Goal: Task Accomplishment & Management: Use online tool/utility

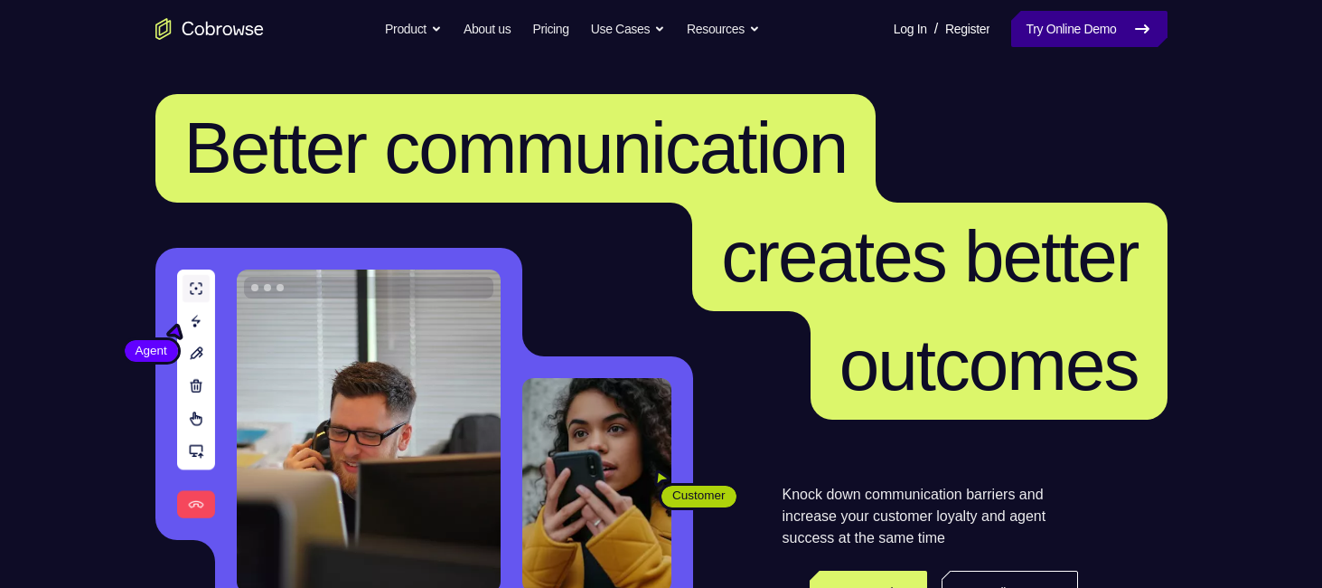
click at [1054, 20] on link "Try Online Demo" at bounding box center [1088, 29] width 155 height 36
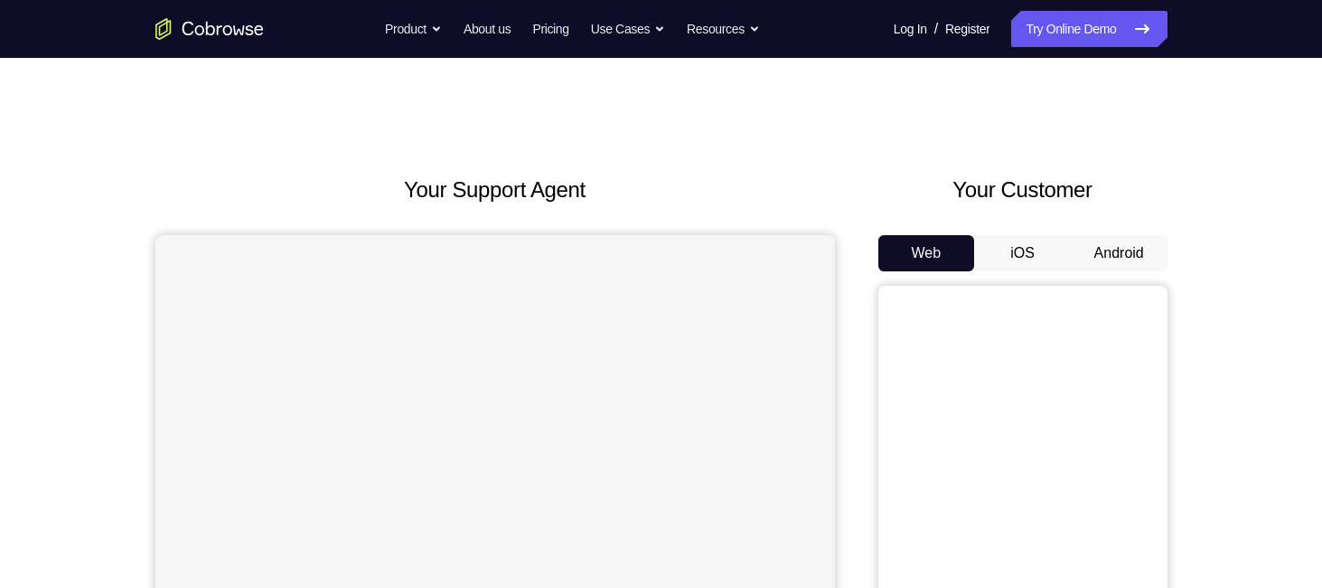
click at [1134, 238] on button "Android" at bounding box center [1119, 253] width 97 height 36
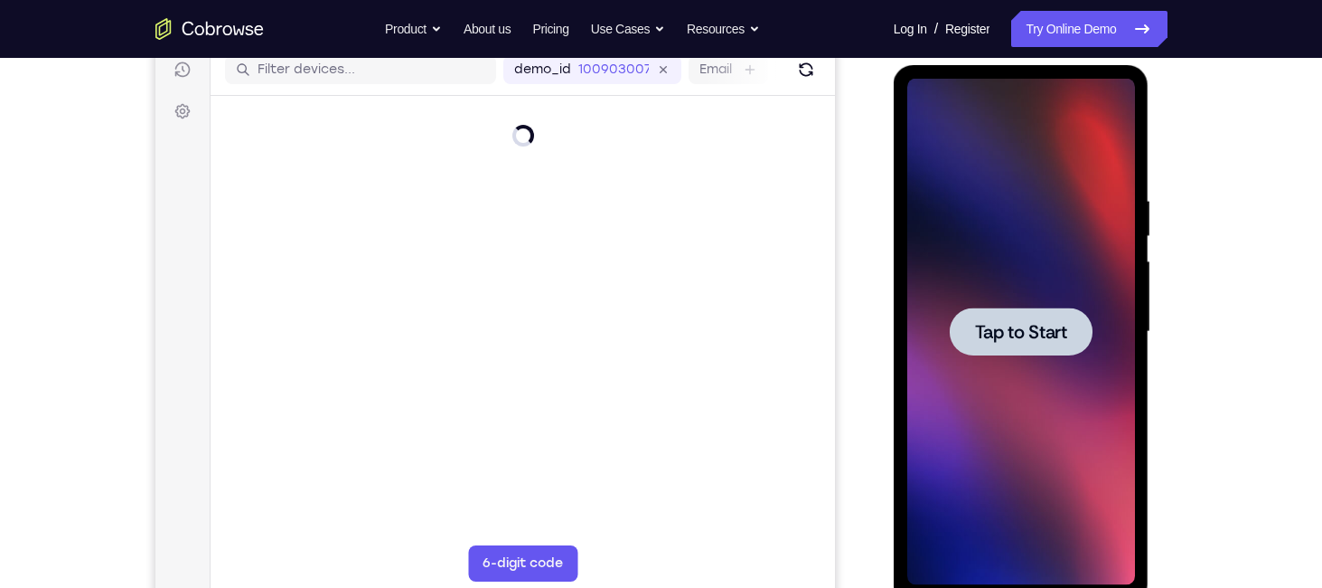
click at [950, 314] on div at bounding box center [1021, 331] width 143 height 48
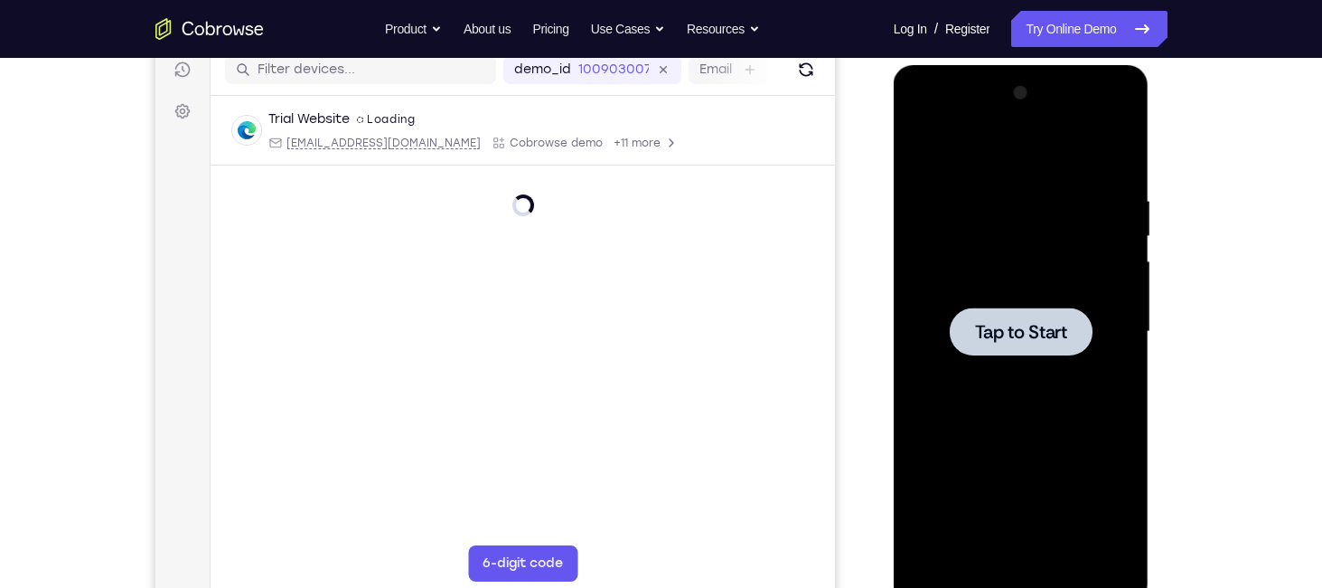
scroll to position [239, 0]
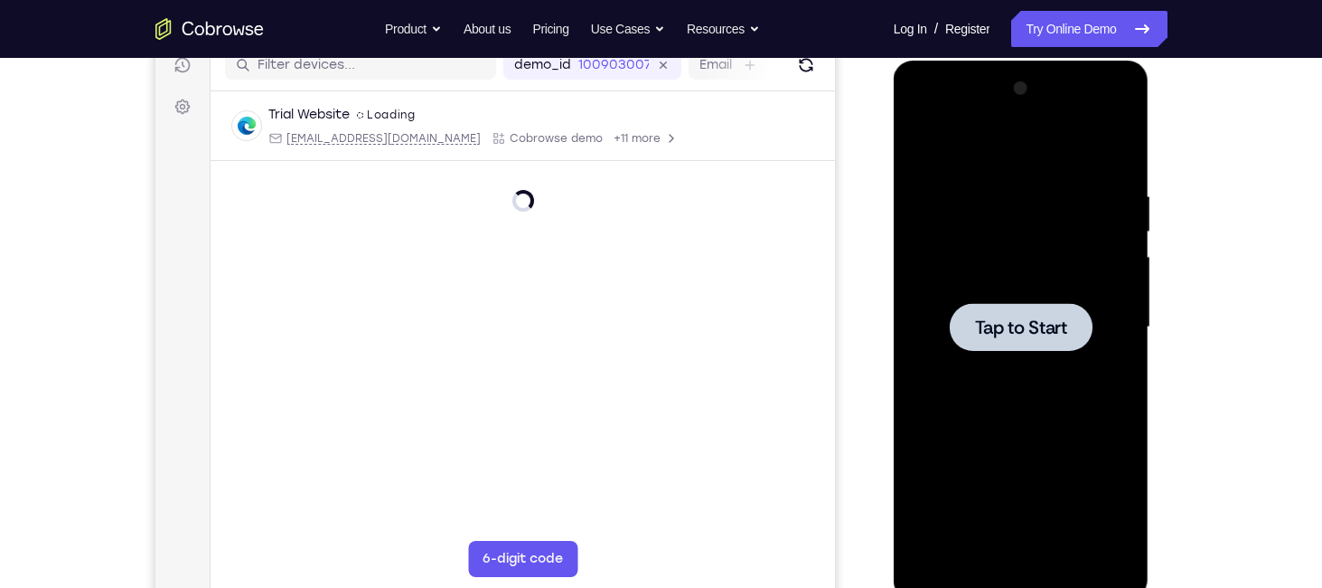
click at [971, 313] on div at bounding box center [1021, 327] width 143 height 48
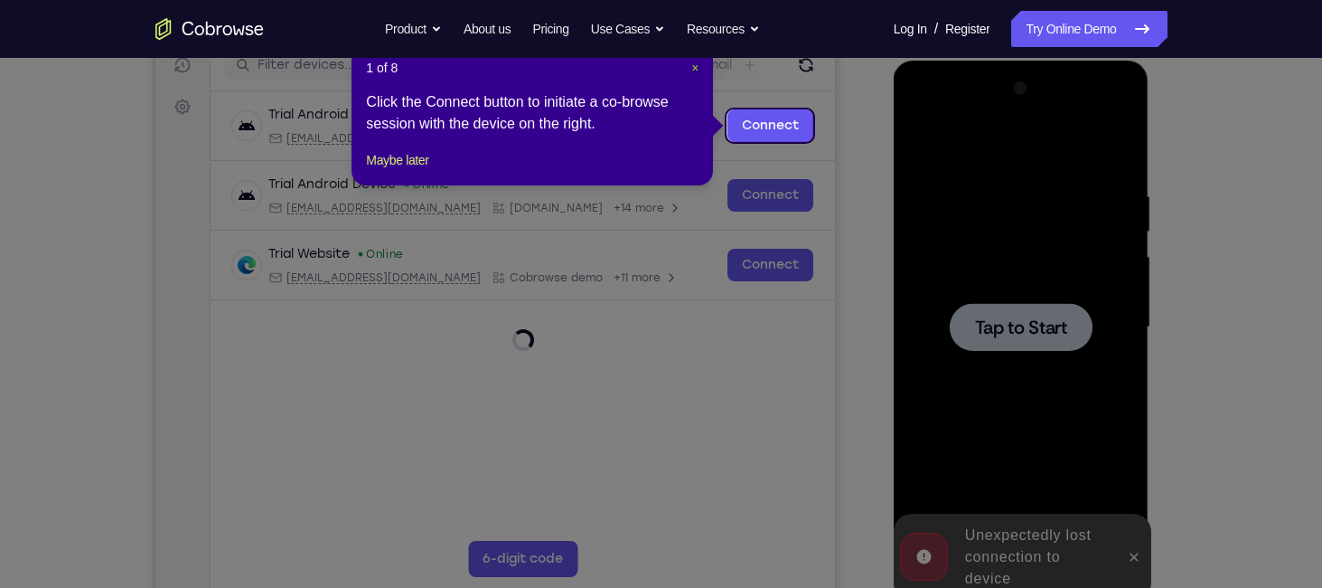
click at [693, 67] on span "×" at bounding box center [694, 68] width 7 height 14
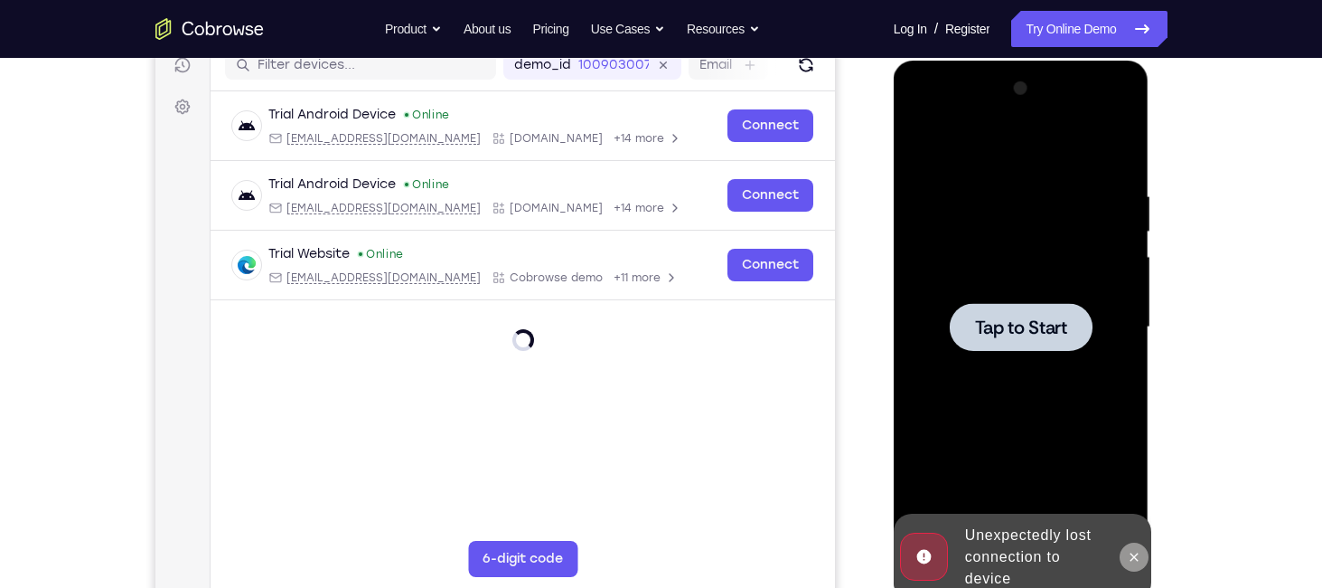
click at [1133, 544] on button at bounding box center [1134, 556] width 29 height 29
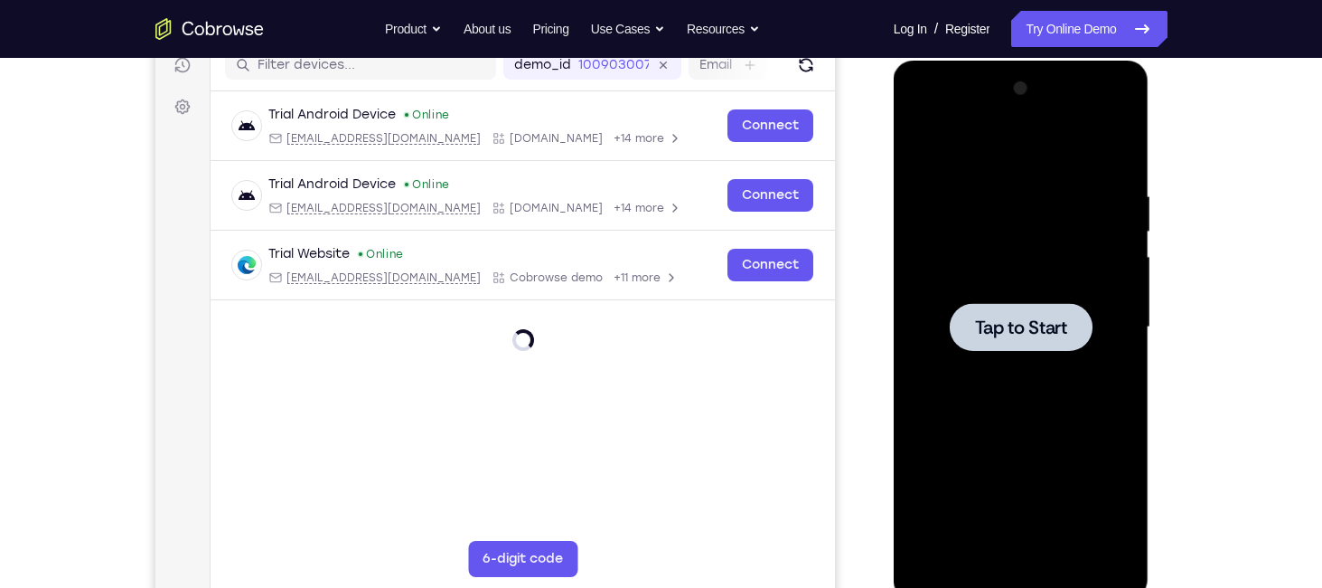
click at [1024, 355] on div at bounding box center [1021, 327] width 228 height 506
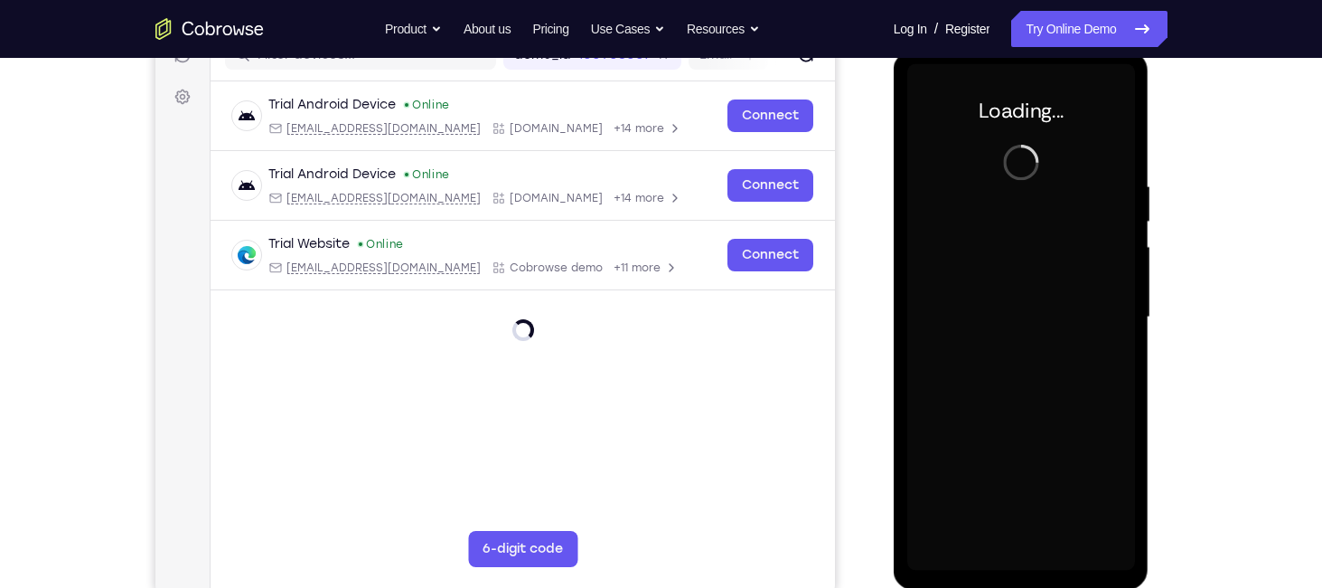
scroll to position [249, 0]
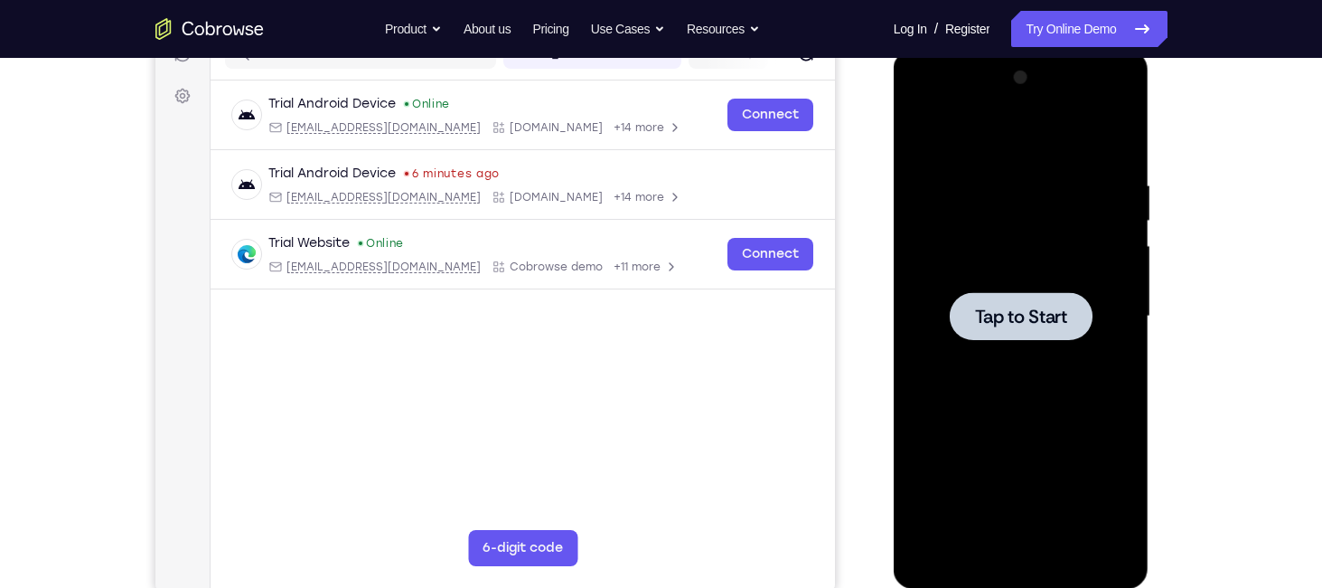
click at [980, 241] on div at bounding box center [1021, 316] width 228 height 506
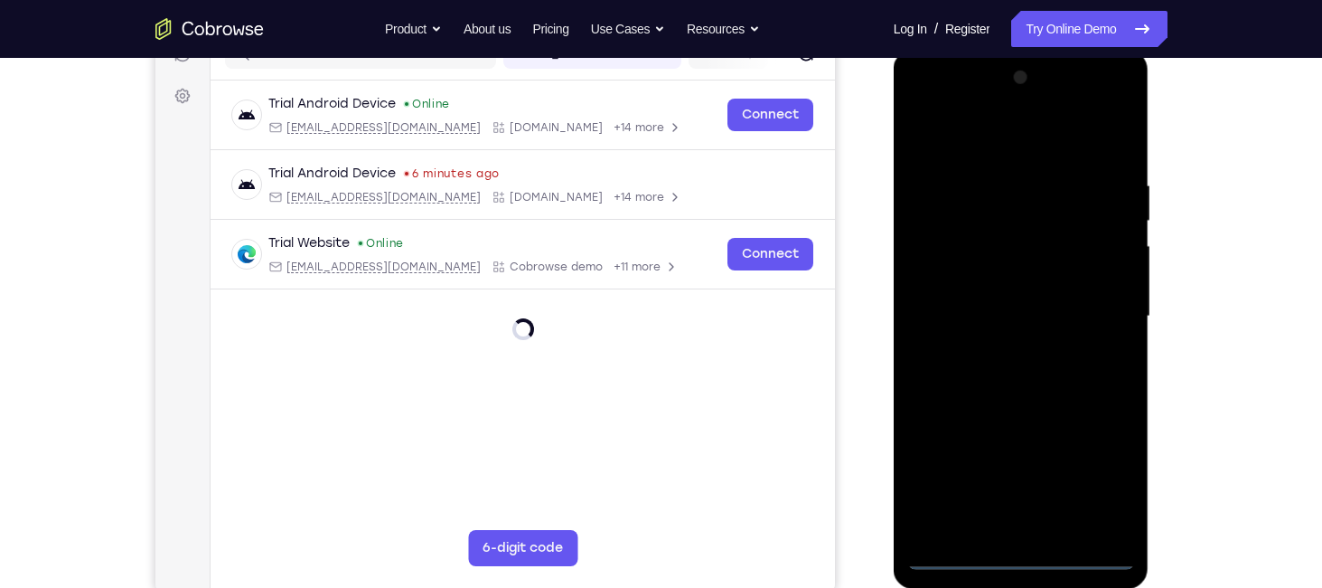
click at [1020, 564] on div at bounding box center [1021, 316] width 228 height 506
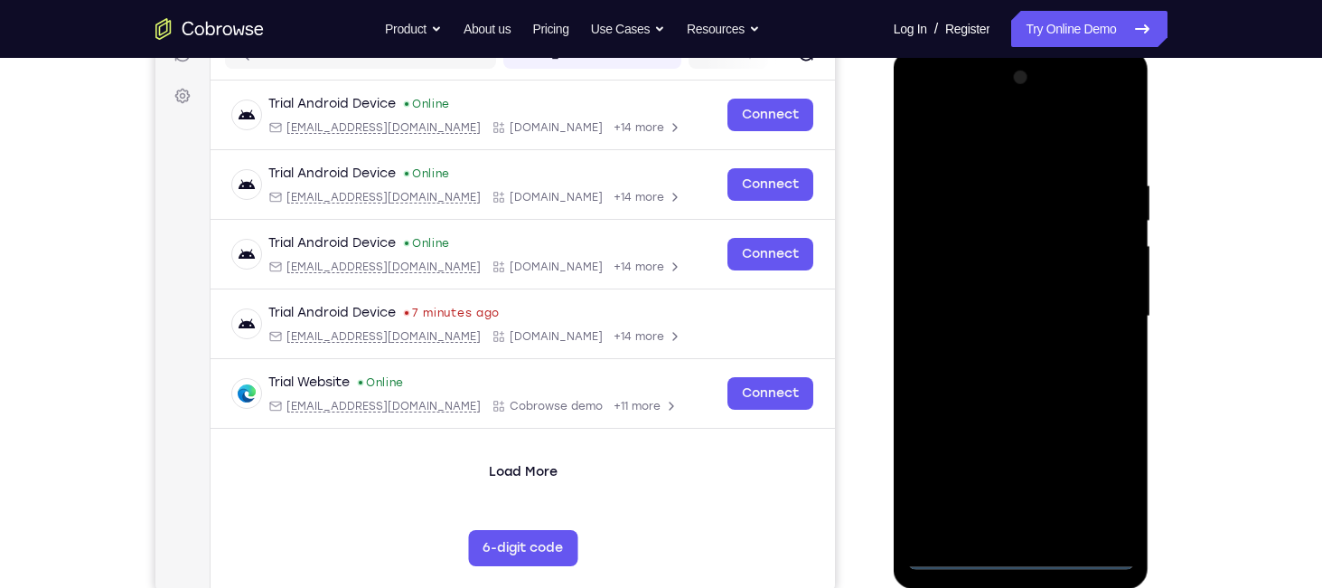
click at [1102, 468] on div at bounding box center [1021, 316] width 228 height 506
click at [1007, 148] on div at bounding box center [1021, 316] width 228 height 506
click at [1003, 212] on div at bounding box center [1021, 316] width 228 height 506
click at [943, 232] on div at bounding box center [1021, 316] width 228 height 506
click at [1016, 395] on div at bounding box center [1021, 316] width 228 height 506
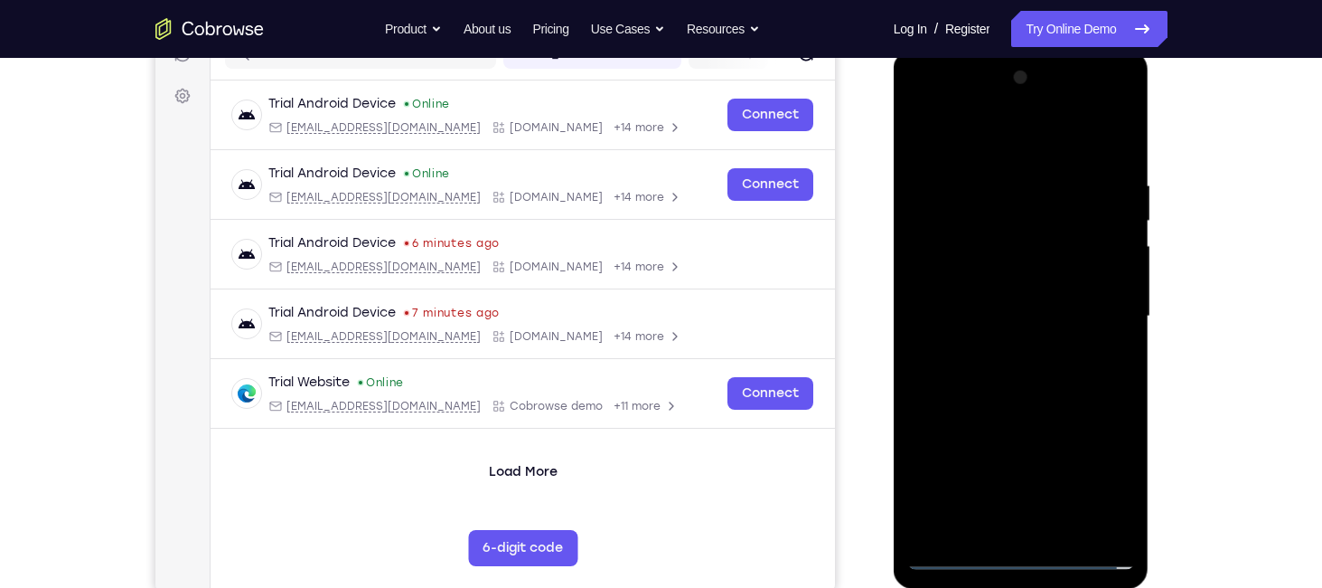
click at [1122, 127] on div at bounding box center [1021, 316] width 228 height 506
click at [1030, 144] on div at bounding box center [1021, 316] width 228 height 506
click at [949, 165] on div at bounding box center [1021, 316] width 228 height 506
drag, startPoint x: 1006, startPoint y: 296, endPoint x: 1048, endPoint y: 168, distance: 134.1
click at [1048, 168] on div at bounding box center [1021, 316] width 228 height 506
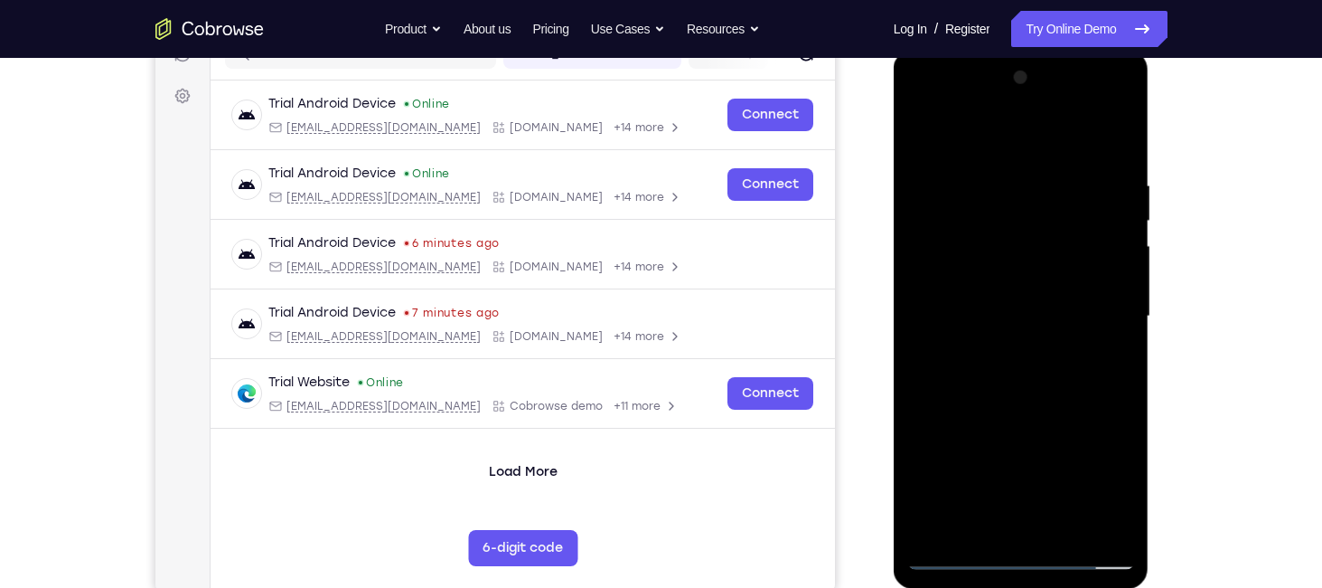
drag, startPoint x: 1011, startPoint y: 138, endPoint x: 966, endPoint y: 484, distance: 349.0
click at [966, 484] on div at bounding box center [1021, 316] width 228 height 506
click at [955, 556] on div at bounding box center [1021, 316] width 228 height 506
click at [986, 185] on div at bounding box center [1021, 316] width 228 height 506
click at [1119, 114] on div at bounding box center [1021, 316] width 228 height 506
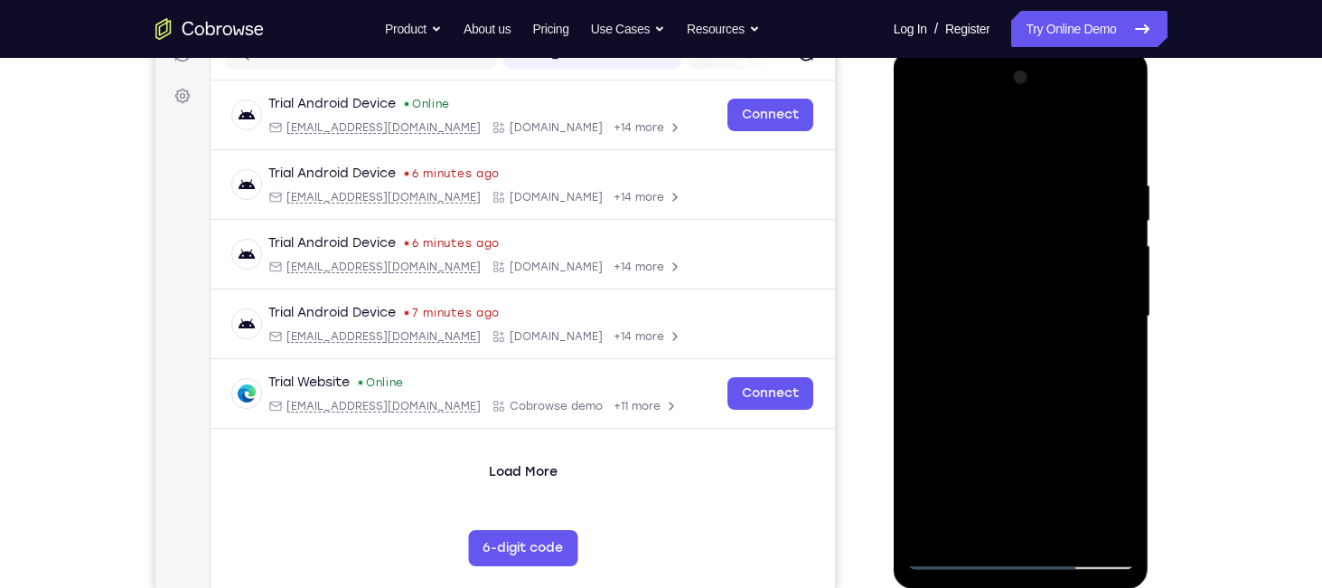
click at [1104, 416] on div at bounding box center [1021, 316] width 228 height 506
click at [957, 563] on div at bounding box center [1021, 316] width 228 height 506
click at [1122, 106] on div at bounding box center [1021, 316] width 228 height 506
click at [1081, 446] on div at bounding box center [1021, 316] width 228 height 506
drag, startPoint x: 1093, startPoint y: 313, endPoint x: 1105, endPoint y: 240, distance: 74.3
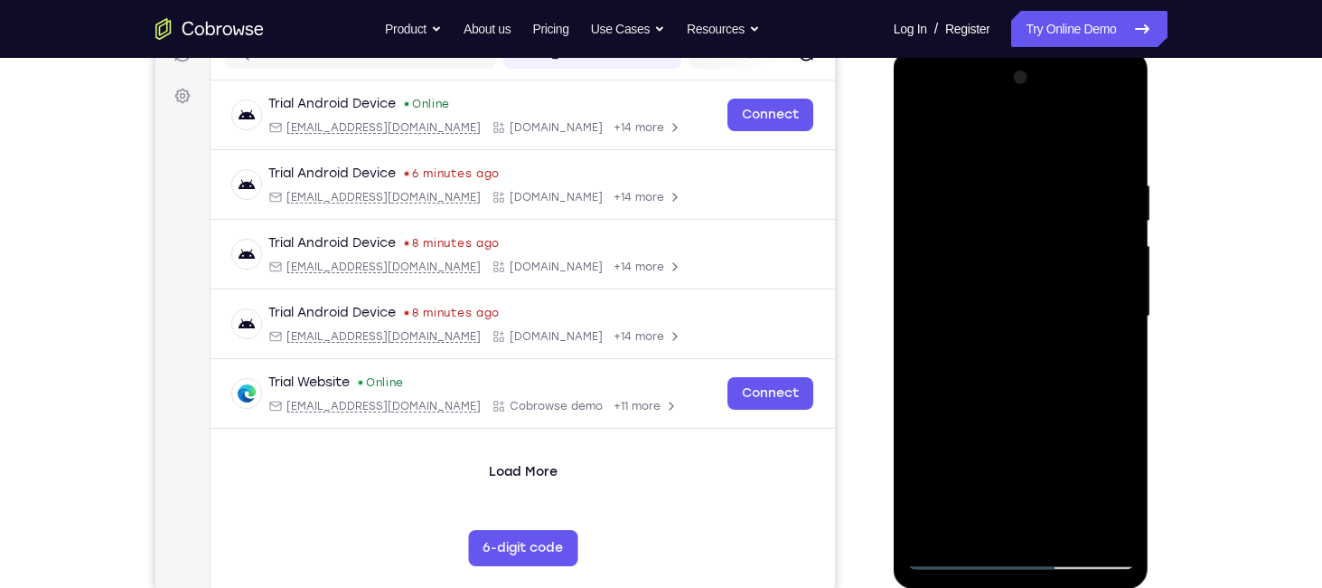
click at [1105, 240] on div at bounding box center [1021, 316] width 228 height 506
click at [1067, 265] on div at bounding box center [1021, 316] width 228 height 506
click at [914, 144] on div at bounding box center [1021, 316] width 228 height 506
click at [1061, 158] on div at bounding box center [1021, 316] width 228 height 506
click at [1056, 173] on div at bounding box center [1021, 316] width 228 height 506
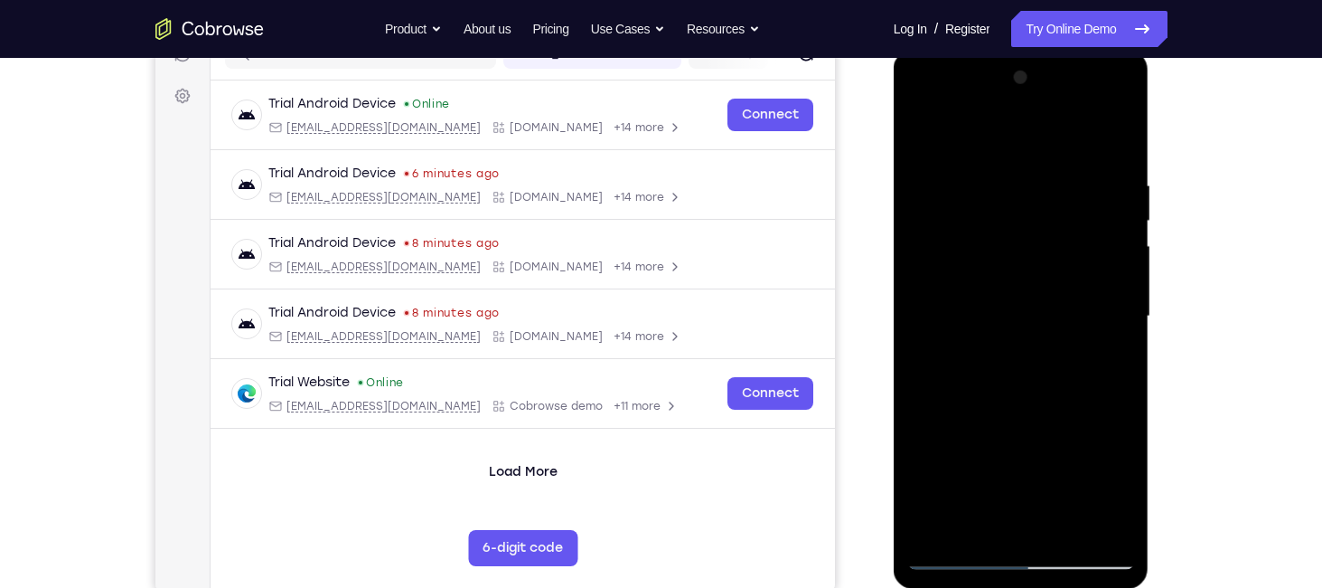
drag, startPoint x: 1044, startPoint y: 254, endPoint x: 969, endPoint y: 223, distance: 81.1
click at [969, 223] on div at bounding box center [1021, 316] width 228 height 506
drag, startPoint x: 1093, startPoint y: 288, endPoint x: 1006, endPoint y: 234, distance: 102.3
click at [1006, 234] on div at bounding box center [1021, 316] width 228 height 506
drag, startPoint x: 1011, startPoint y: 240, endPoint x: 1133, endPoint y: 252, distance: 122.6
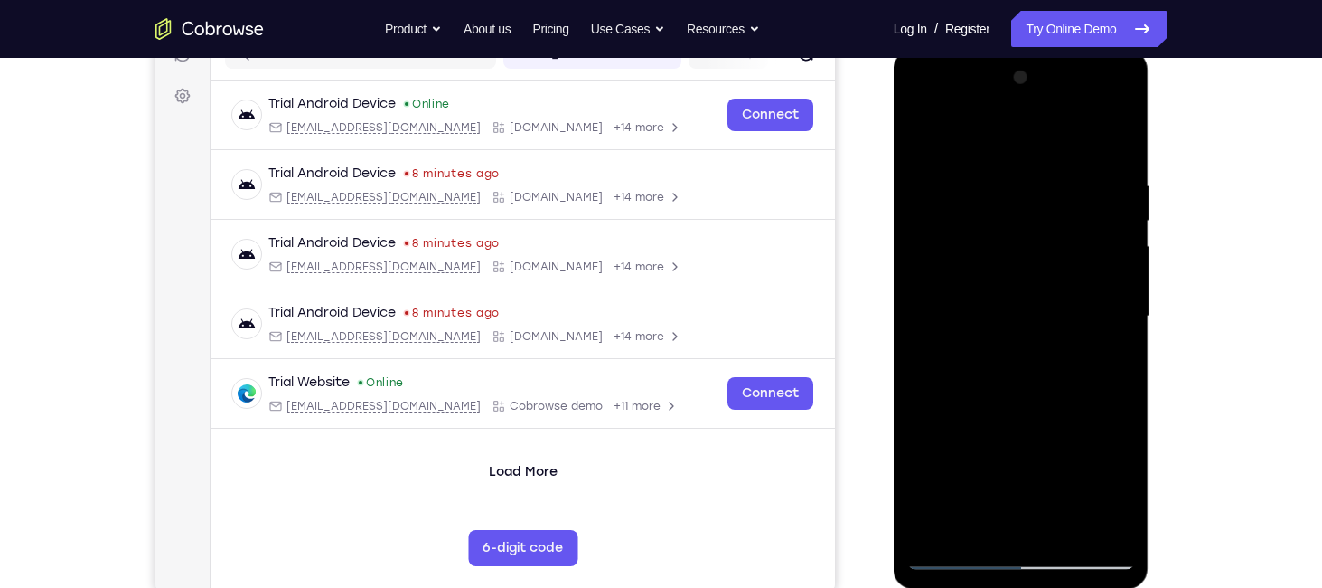
click at [1133, 252] on div at bounding box center [1021, 316] width 228 height 506
click at [950, 558] on div at bounding box center [1021, 316] width 228 height 506
drag, startPoint x: 1036, startPoint y: 122, endPoint x: 948, endPoint y: 539, distance: 425.8
click at [948, 539] on div at bounding box center [1021, 316] width 228 height 506
